Goal: Navigation & Orientation: Find specific page/section

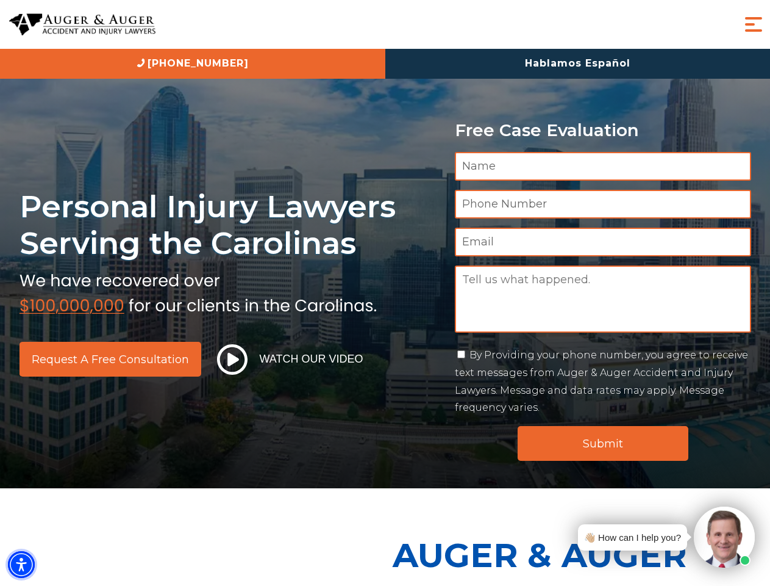
click at [21, 564] on img "Accessibility Menu" at bounding box center [21, 564] width 27 height 27
